Goal: Information Seeking & Learning: Learn about a topic

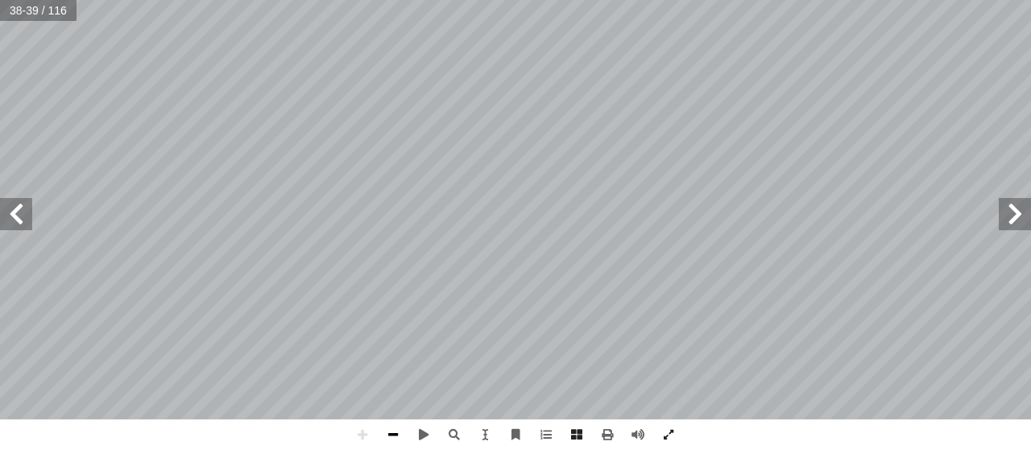
click at [395, 433] on span at bounding box center [393, 435] width 31 height 31
click at [1005, 220] on span at bounding box center [1015, 214] width 32 height 32
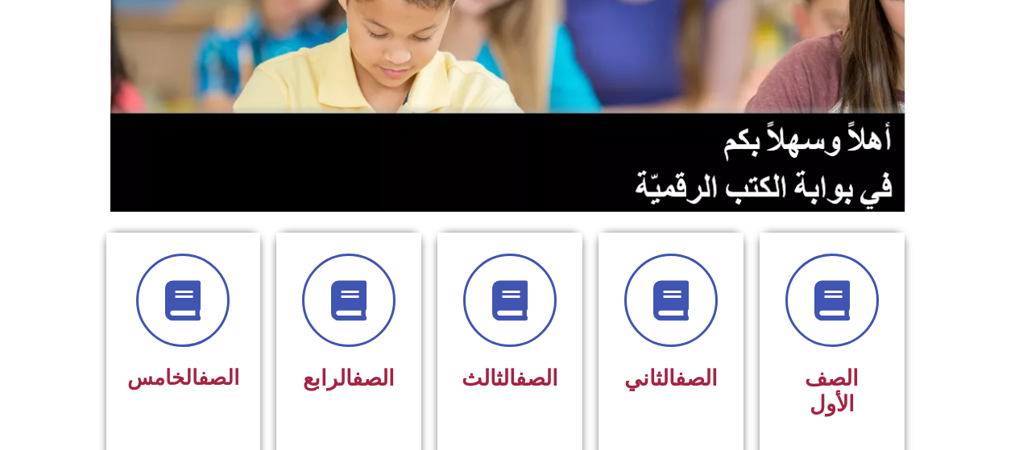
scroll to position [242, 0]
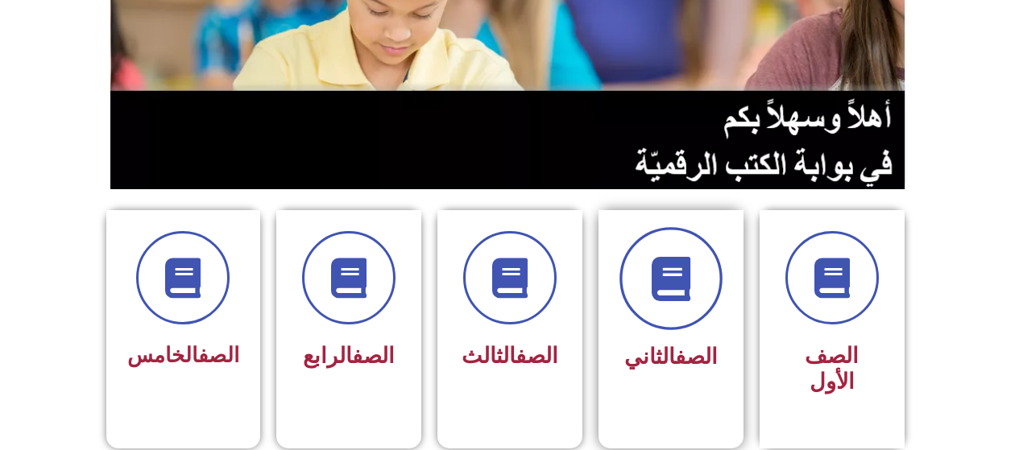
click at [656, 283] on icon at bounding box center [671, 279] width 44 height 44
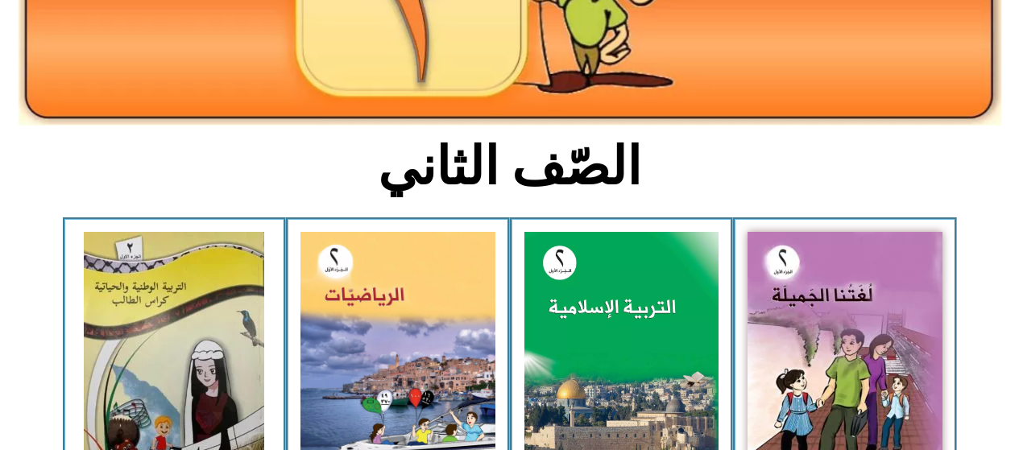
scroll to position [322, 0]
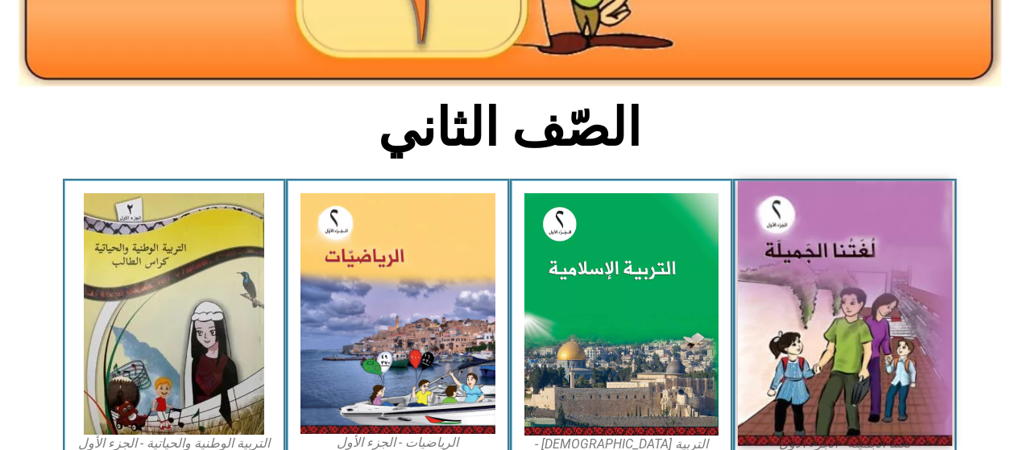
click at [856, 288] on img at bounding box center [845, 313] width 214 height 265
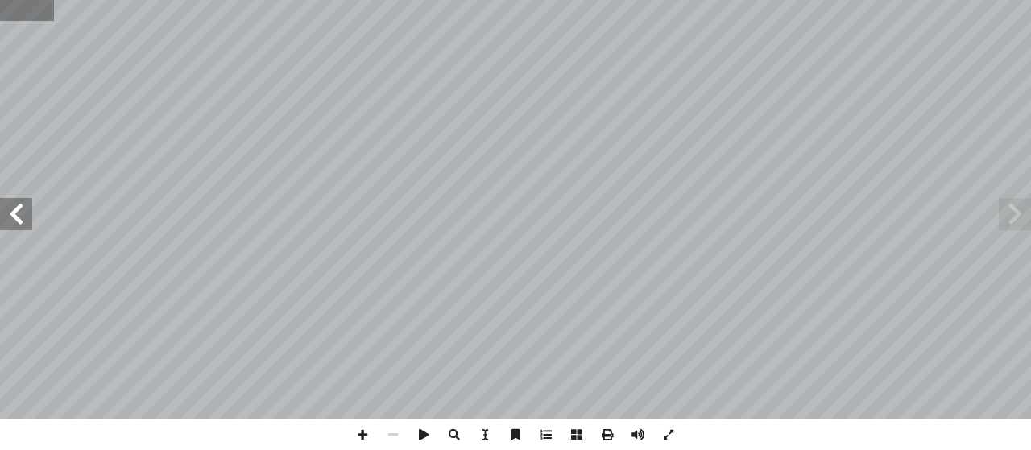
click at [44, 12] on input "text" at bounding box center [27, 10] width 54 height 21
type input "**"
click at [66, 11] on input "text" at bounding box center [38, 10] width 77 height 21
type input "**"
click at [19, 205] on span at bounding box center [16, 214] width 32 height 32
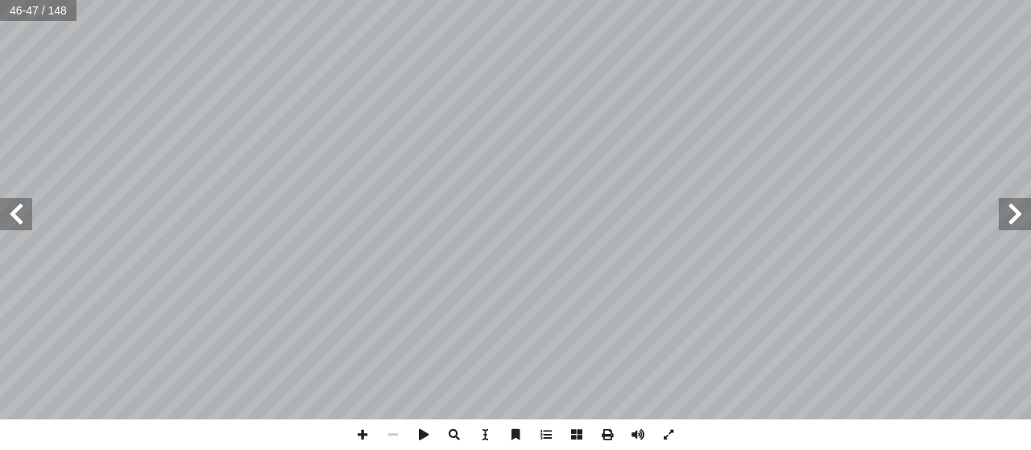
click at [19, 205] on span at bounding box center [16, 214] width 32 height 32
click at [1018, 213] on span at bounding box center [1015, 214] width 32 height 32
click at [1016, 213] on span at bounding box center [1015, 214] width 32 height 32
click at [16, 198] on span at bounding box center [16, 214] width 32 height 32
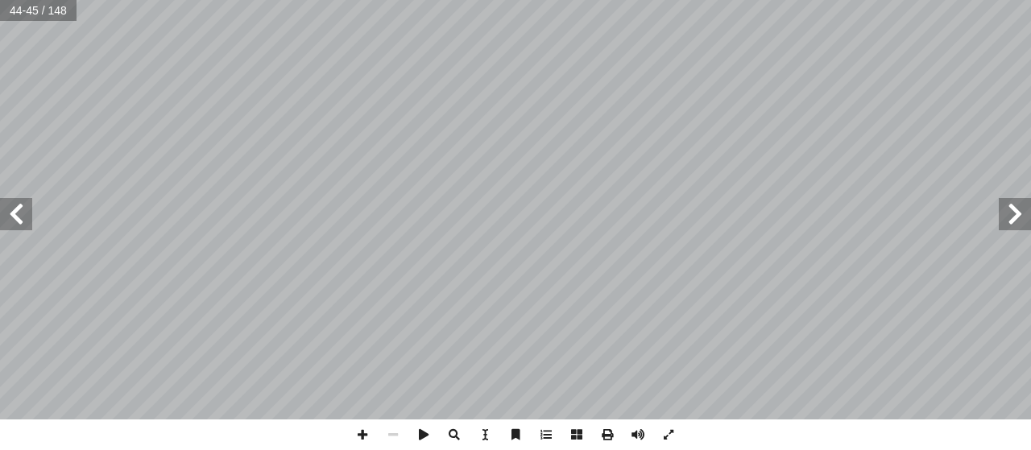
click at [16, 198] on span at bounding box center [16, 214] width 32 height 32
click at [18, 198] on span at bounding box center [16, 214] width 32 height 32
click at [16, 208] on span at bounding box center [16, 214] width 32 height 32
